Goal: Task Accomplishment & Management: Use online tool/utility

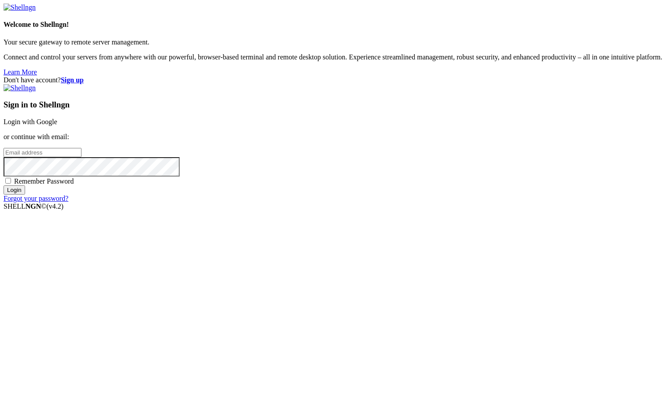
click at [57, 126] on link "Login with Google" at bounding box center [31, 121] width 54 height 7
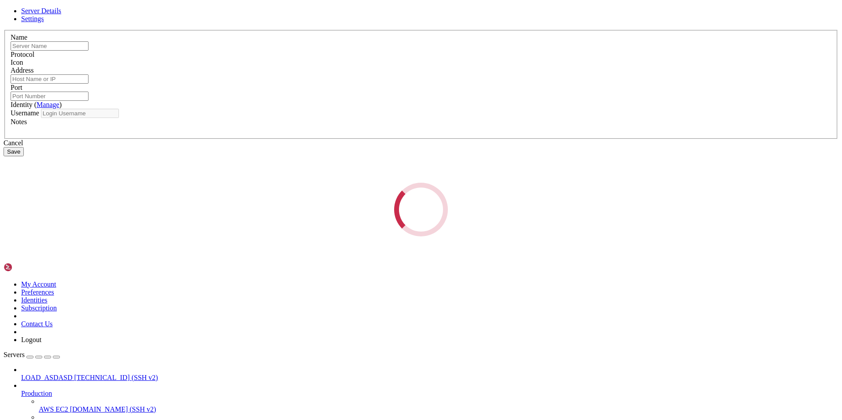
type input "LOAD_ASDASD"
type input "[TECHNICAL_ID]"
type input "22"
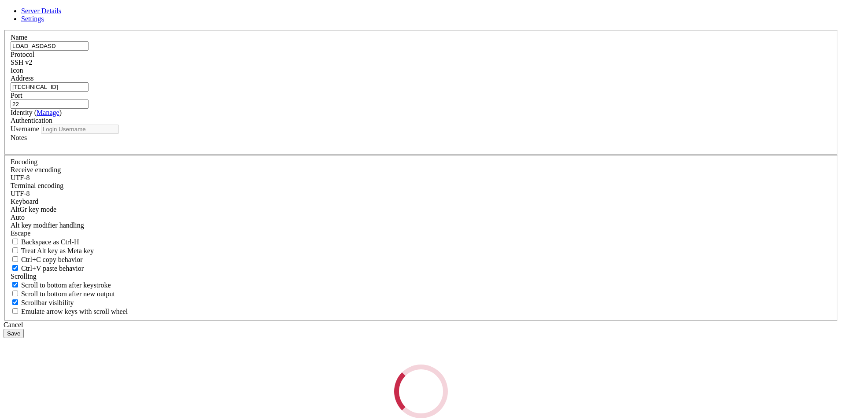
type input "[PERSON_NAME]"
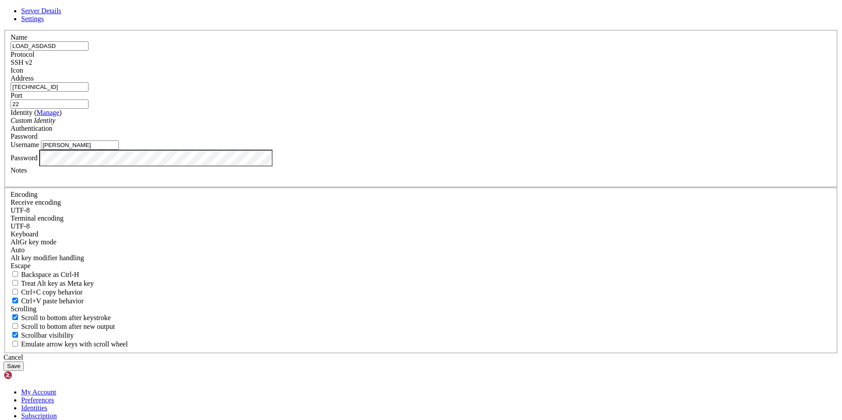
click at [89, 92] on input "[TECHNICAL_ID]" at bounding box center [50, 86] width 78 height 9
drag, startPoint x: 361, startPoint y: 163, endPoint x: 292, endPoint y: 161, distance: 69.2
click at [292, 161] on div "Name LOAD_ASDASD Protocol SSH v2 Icon Address [TECHNICAL_ID] ( Manage )" at bounding box center [421, 192] width 835 height 324
paste input "[TECHNICAL_ID]"
type input "[TECHNICAL_ID]"
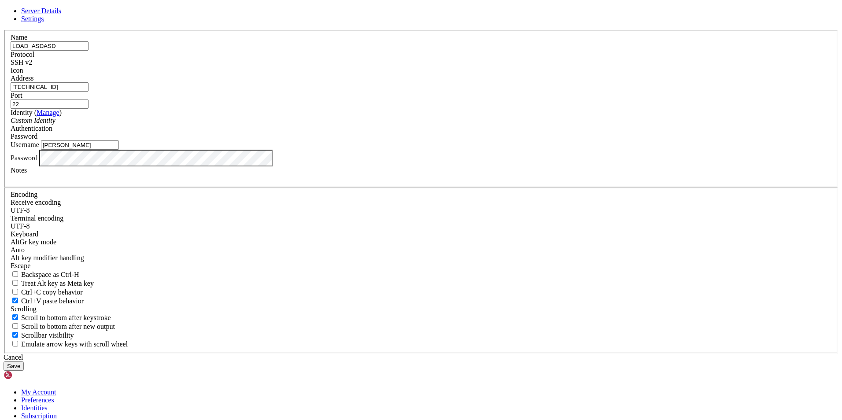
drag, startPoint x: 327, startPoint y: 226, endPoint x: 261, endPoint y: 226, distance: 65.6
click at [261, 226] on div "Server Details Settings Name LOAD_ASDASD Protocol SSH v2 Icon" at bounding box center [421, 189] width 835 height 364
type input "user01"
click at [270, 262] on div "Server Details Settings Name LOAD_ASDASD Protocol SSH v2 Icon" at bounding box center [421, 189] width 835 height 364
click at [4, 362] on button "Save" at bounding box center [14, 366] width 20 height 9
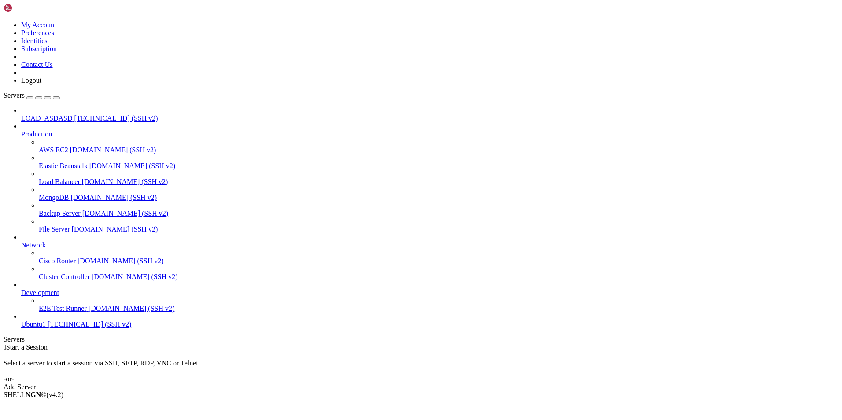
click at [43, 115] on span "LOAD_ASDASD" at bounding box center [46, 118] width 51 height 7
drag, startPoint x: 481, startPoint y: 139, endPoint x: 330, endPoint y: 7, distance: 200.4
